Goal: Find specific page/section: Find specific page/section

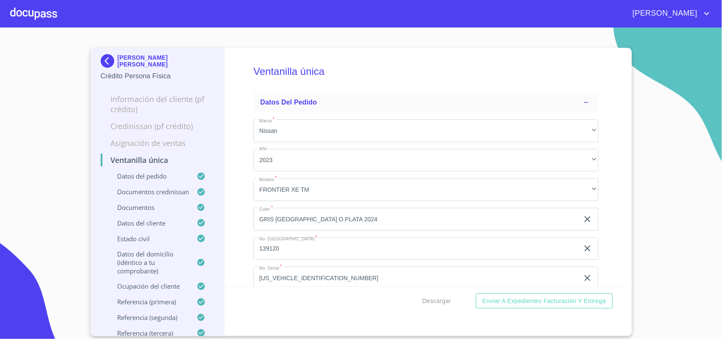
scroll to position [4757, 0]
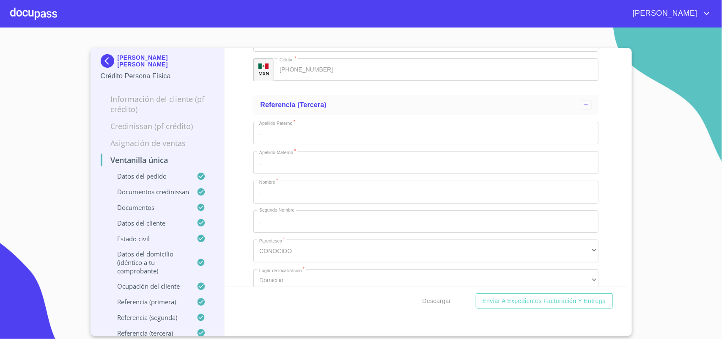
click at [107, 62] on img at bounding box center [109, 61] width 17 height 14
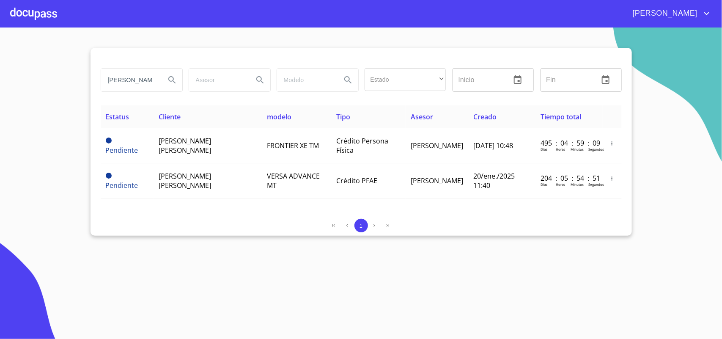
drag, startPoint x: 151, startPoint y: 82, endPoint x: 0, endPoint y: 73, distance: 151.2
click at [0, 74] on section "[PERSON_NAME] Estado ​ ​ Inicio ​ Fin ​ Estatus Cliente modelo Tipo Asesor Crea…" at bounding box center [361, 182] width 722 height 311
type input "Z"
drag, startPoint x: 123, startPoint y: 78, endPoint x: 0, endPoint y: 66, distance: 123.2
click at [0, 67] on section "Z Estado ​ ​ Inicio ​ Fin ​ Estatus Cliente modelo Tipo Asesor Creado Tiempo to…" at bounding box center [361, 182] width 722 height 311
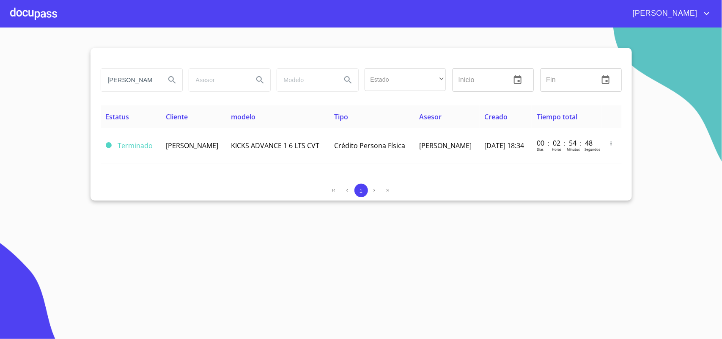
drag, startPoint x: 159, startPoint y: 85, endPoint x: 0, endPoint y: 84, distance: 159.0
click at [0, 85] on section "[PERSON_NAME] Estado ​ ​ Inicio ​ Fin ​ Estatus Cliente modelo Tipo Asesor Crea…" at bounding box center [361, 182] width 722 height 311
click at [148, 83] on input "[PERSON_NAME]" at bounding box center [130, 80] width 58 height 23
drag, startPoint x: 149, startPoint y: 80, endPoint x: 0, endPoint y: 66, distance: 149.5
click at [0, 66] on section "[PERSON_NAME] Estado ​ ​ Inicio ​ Fin ​ Estatus Cliente modelo Tipo Asesor Crea…" at bounding box center [361, 182] width 722 height 311
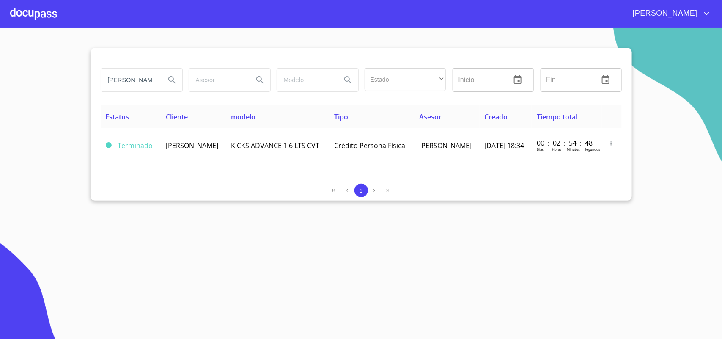
type input "RE"
drag, startPoint x: 20, startPoint y: 66, endPoint x: 0, endPoint y: 50, distance: 25.3
click at [0, 50] on section "RE Estado ​ ​ Inicio ​ Fin ​ Estatus Cliente modelo Tipo Asesor Creado Tiempo t…" at bounding box center [361, 182] width 722 height 311
type input "[PERSON_NAME]"
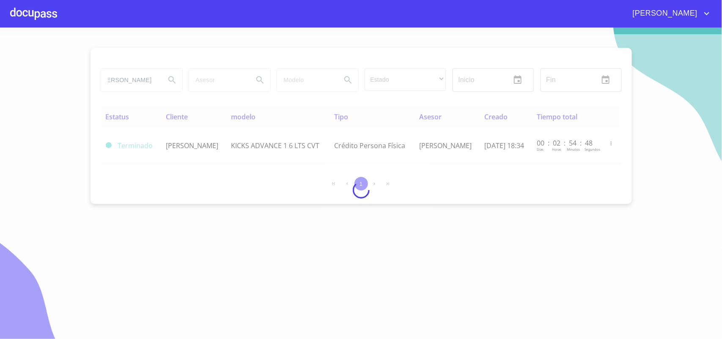
scroll to position [0, 0]
